Goal: Task Accomplishment & Management: Manage account settings

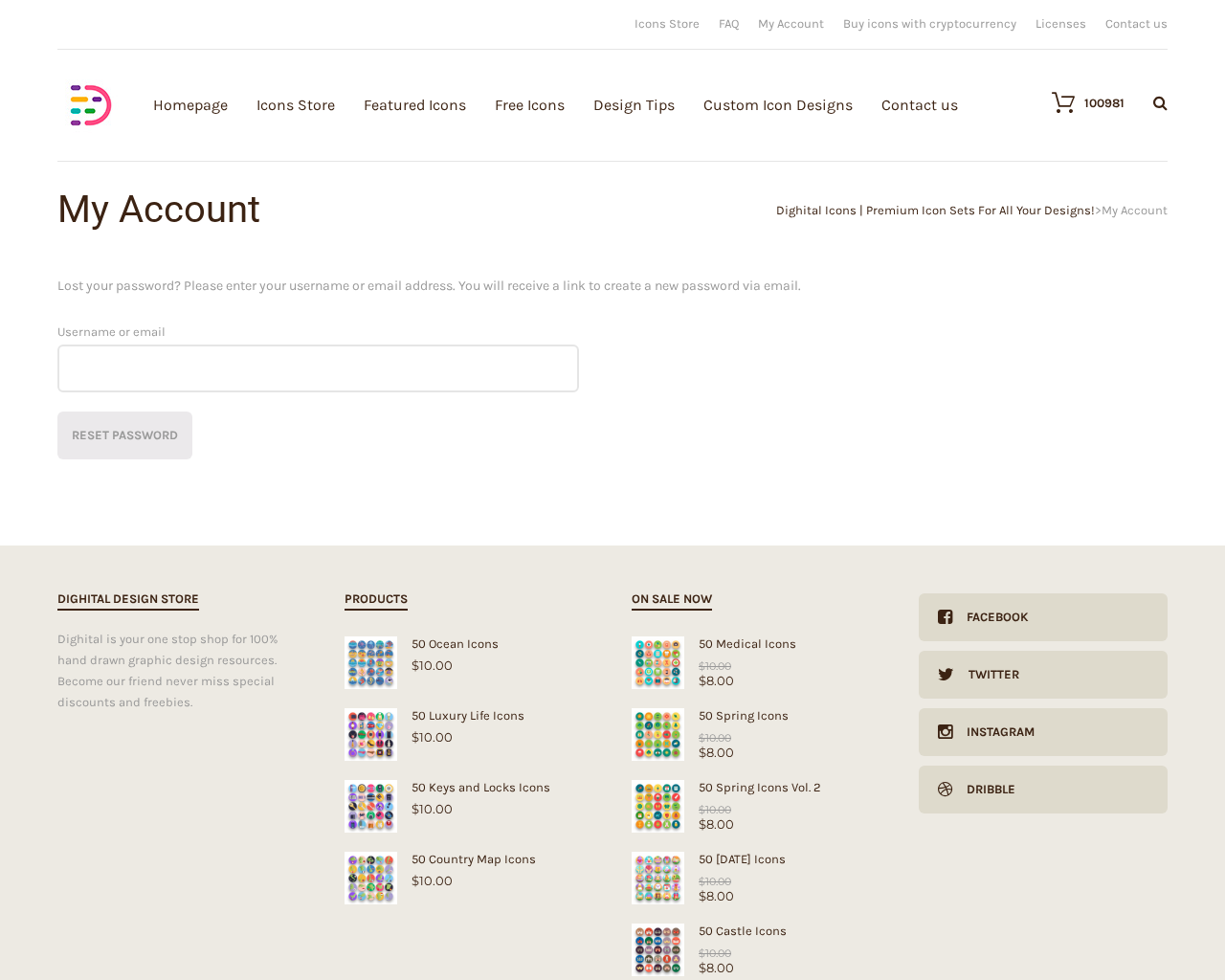
scroll to position [218, 0]
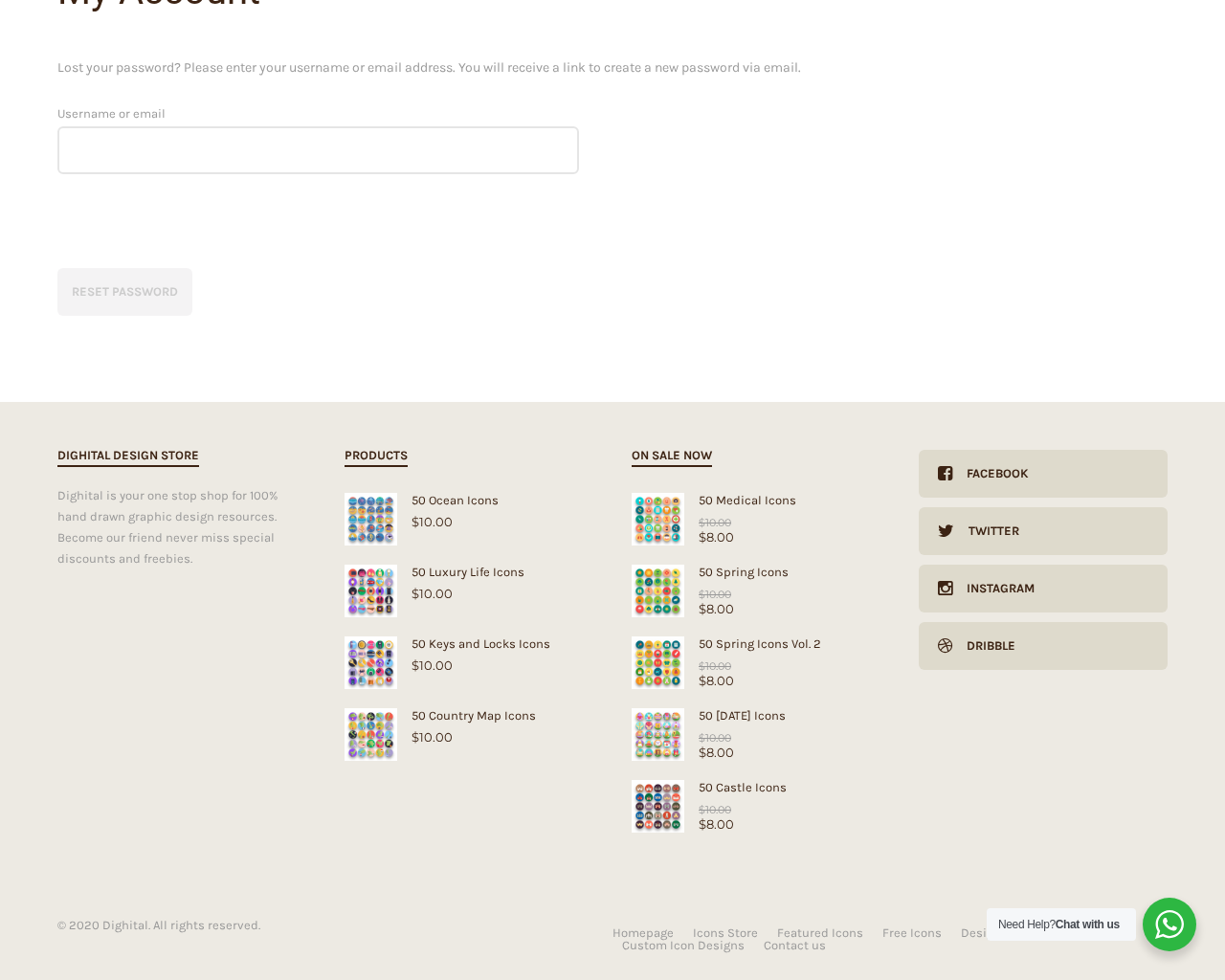
type input "pHqghUme"
type input "1"
type input "20"
checkbox input "false"
type input "pHqghUme"
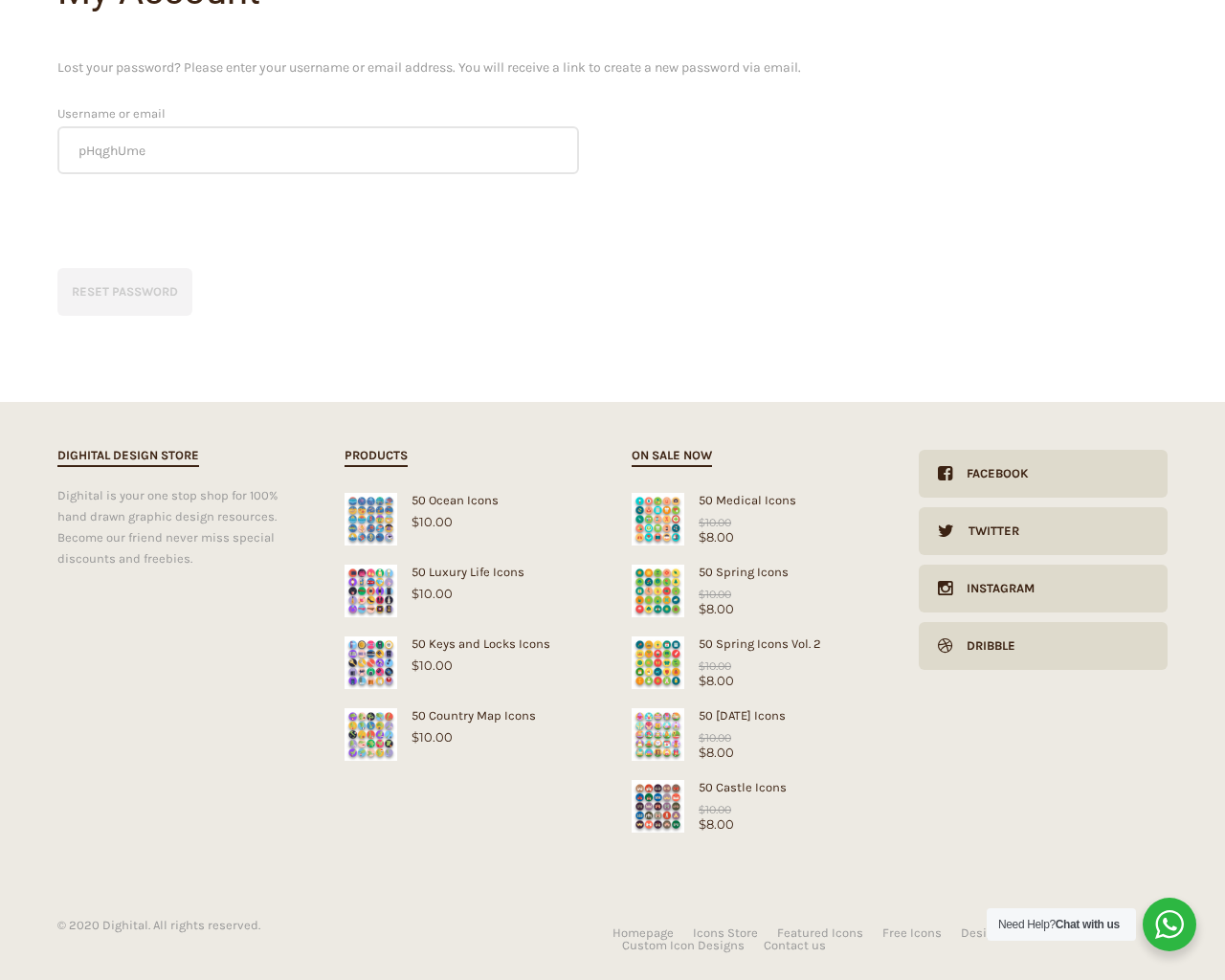
checkbox input "false"
type input "[EMAIL_ADDRESS][DOMAIN_NAME]"
checkbox input "false"
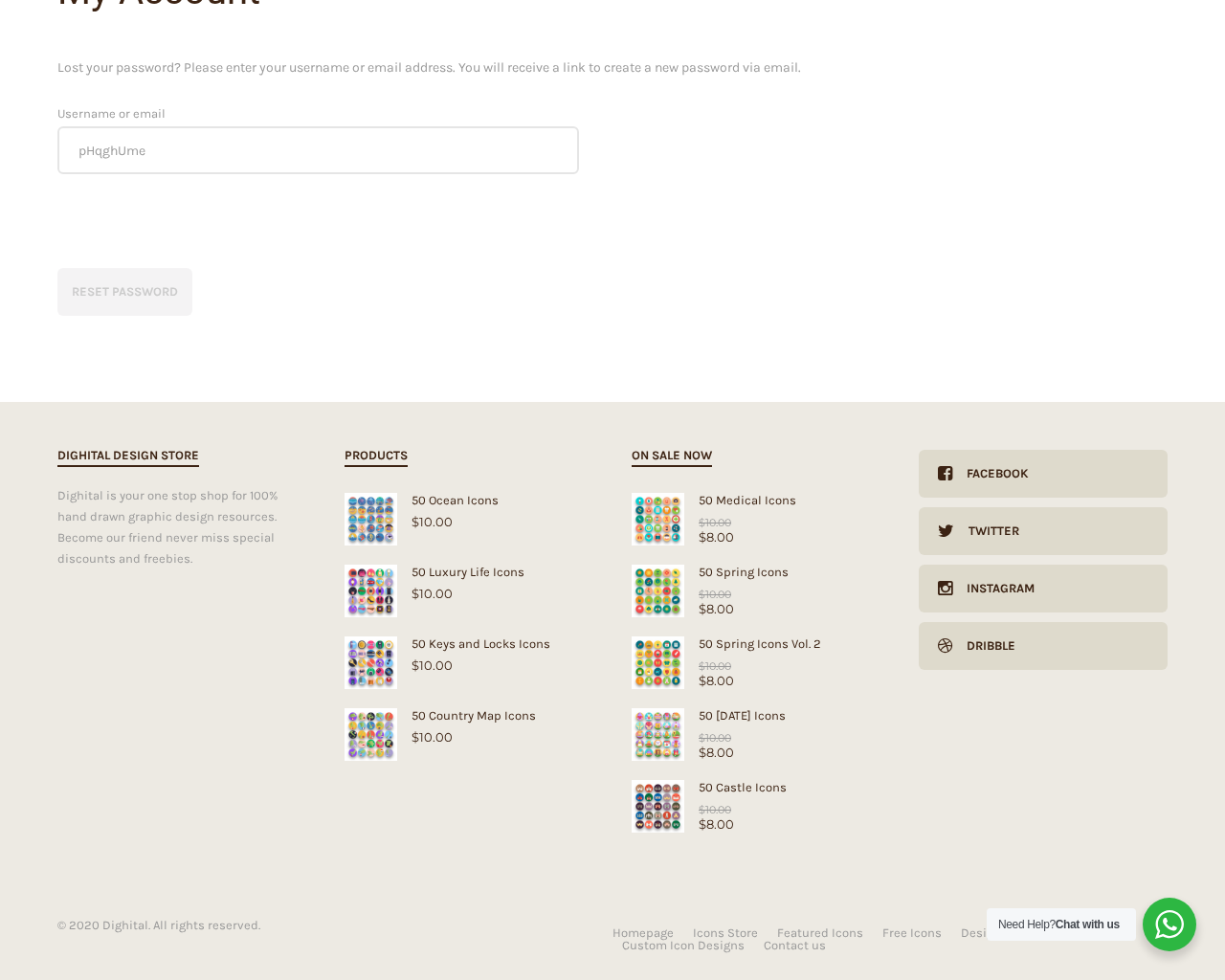
select select "lollipop"
checkbox input "false"
select select "dark"
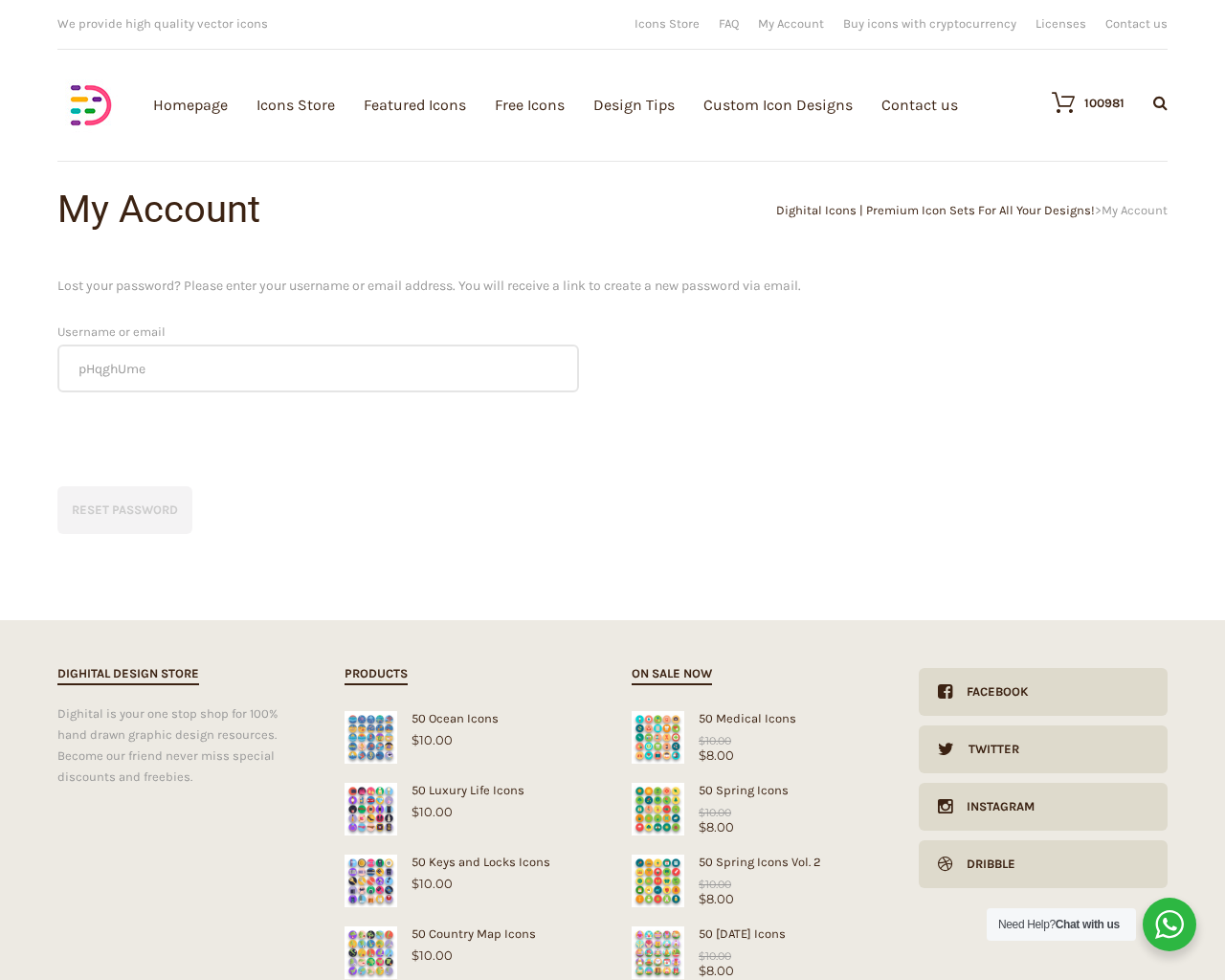
scroll to position [218, 0]
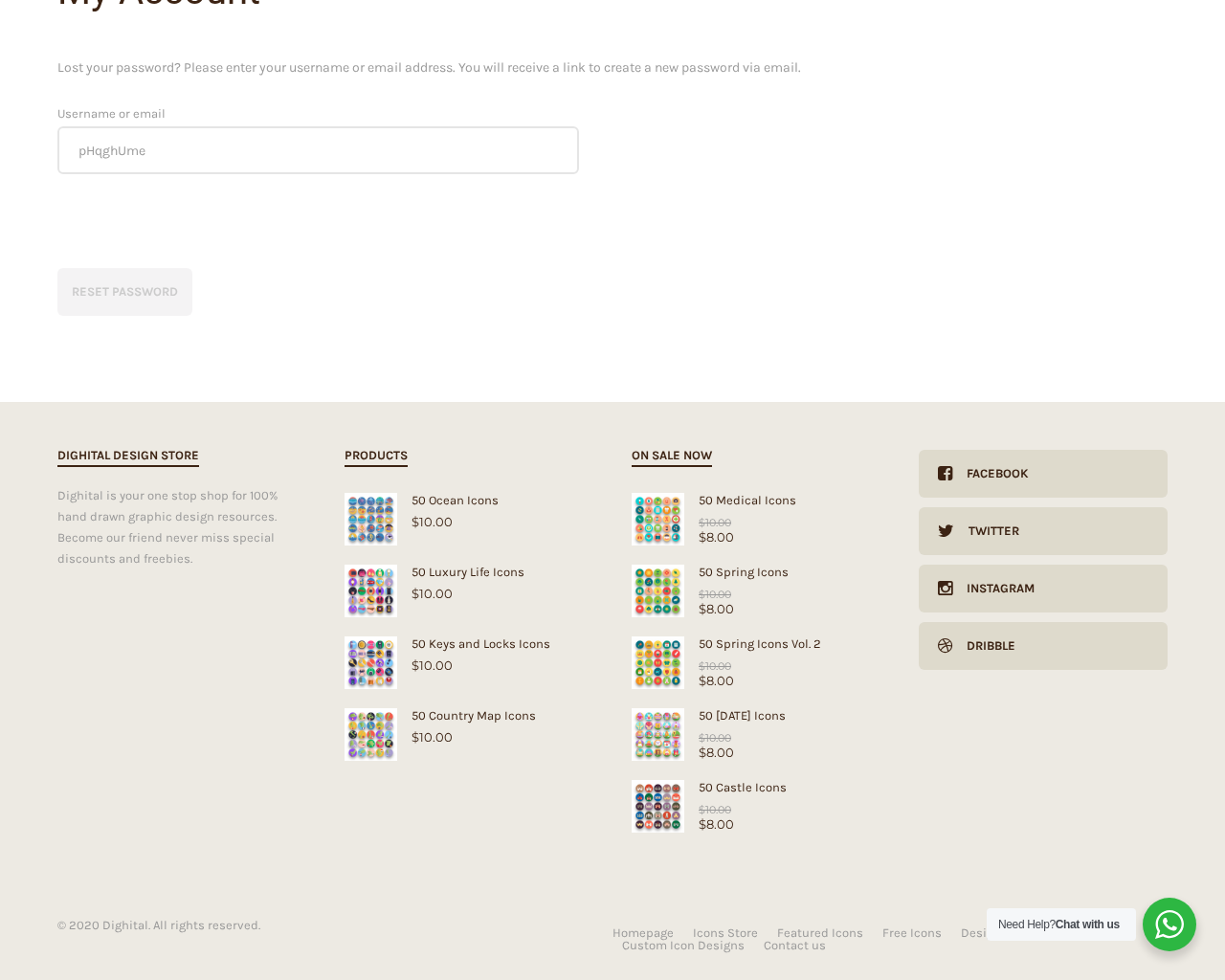
click at [565, 521] on input "Hide Price" at bounding box center [571, 526] width 13 height 13
checkbox input "true"
click at [565, 842] on input "Send me a copy of this e-mail" at bounding box center [571, 848] width 13 height 13
checkbox input "true"
